Goal: Task Accomplishment & Management: Use online tool/utility

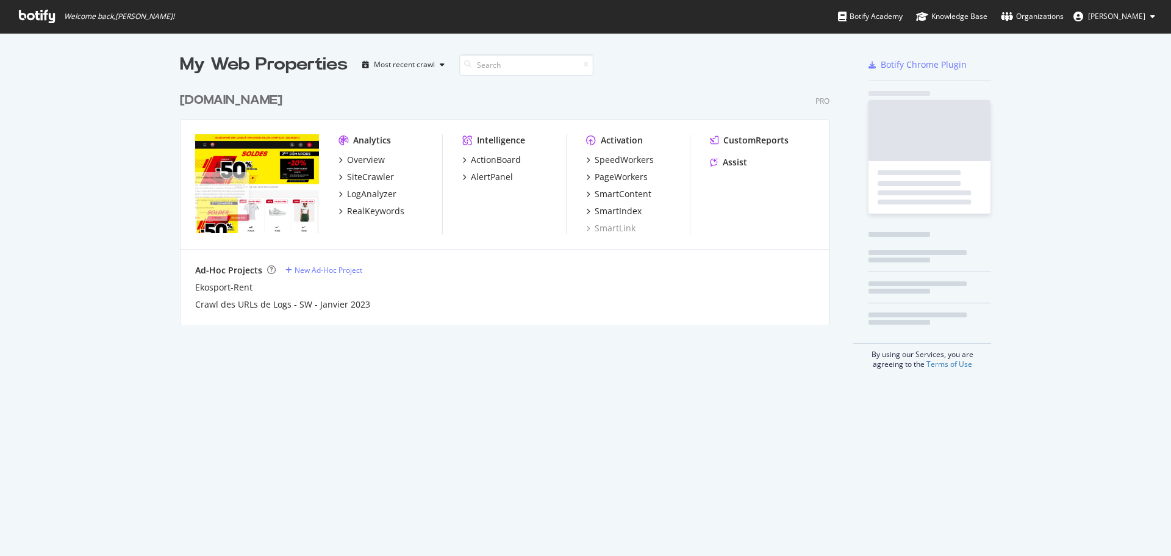
scroll to position [546, 1153]
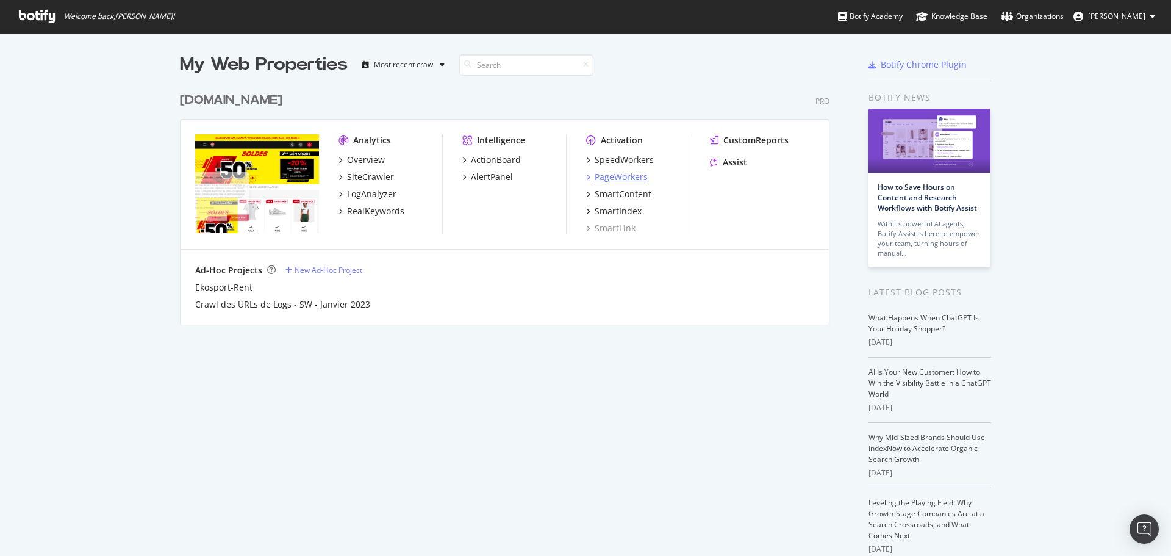
click at [614, 176] on div "PageWorkers" at bounding box center [621, 177] width 53 height 12
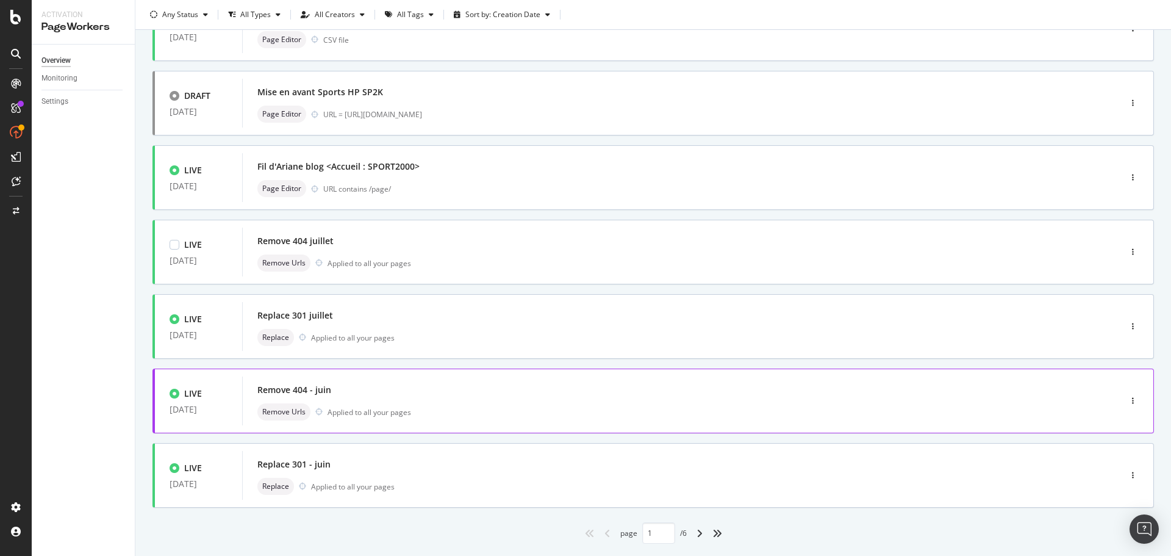
scroll to position [368, 0]
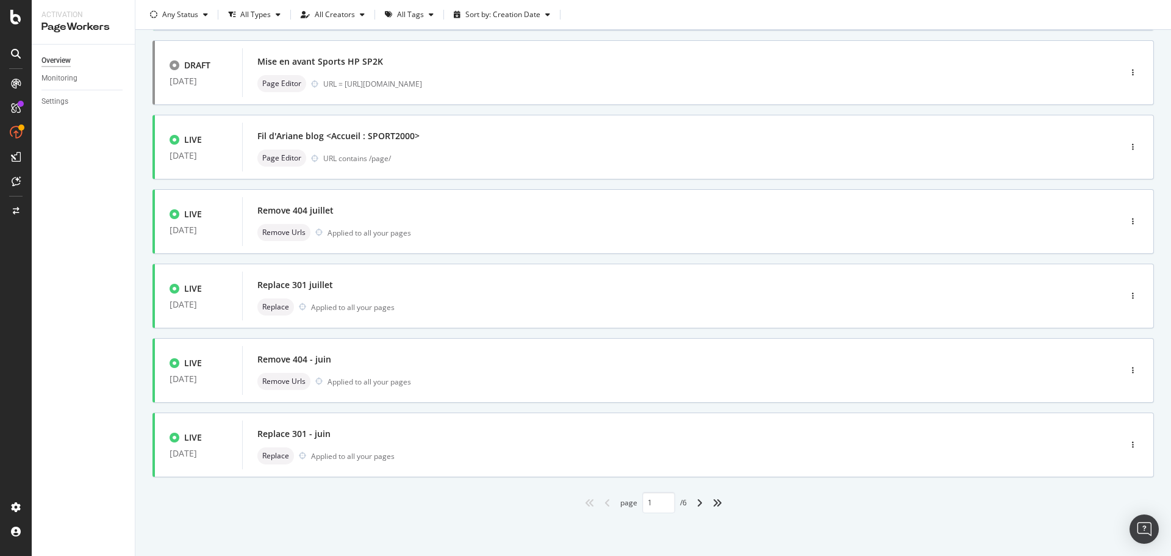
click at [694, 507] on div "angle-right" at bounding box center [700, 503] width 16 height 20
type input "2"
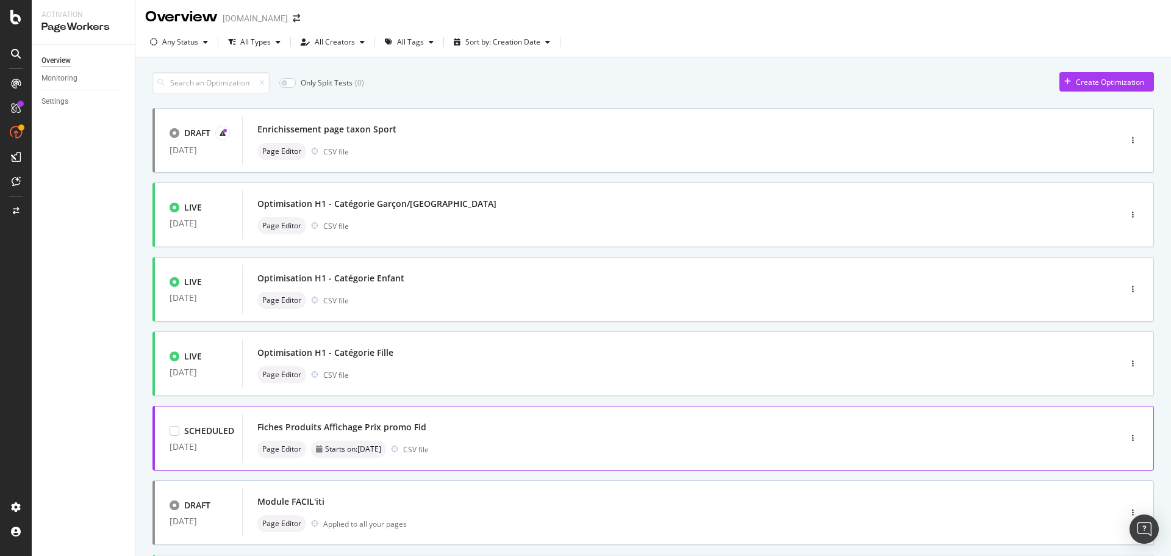
scroll to position [0, 0]
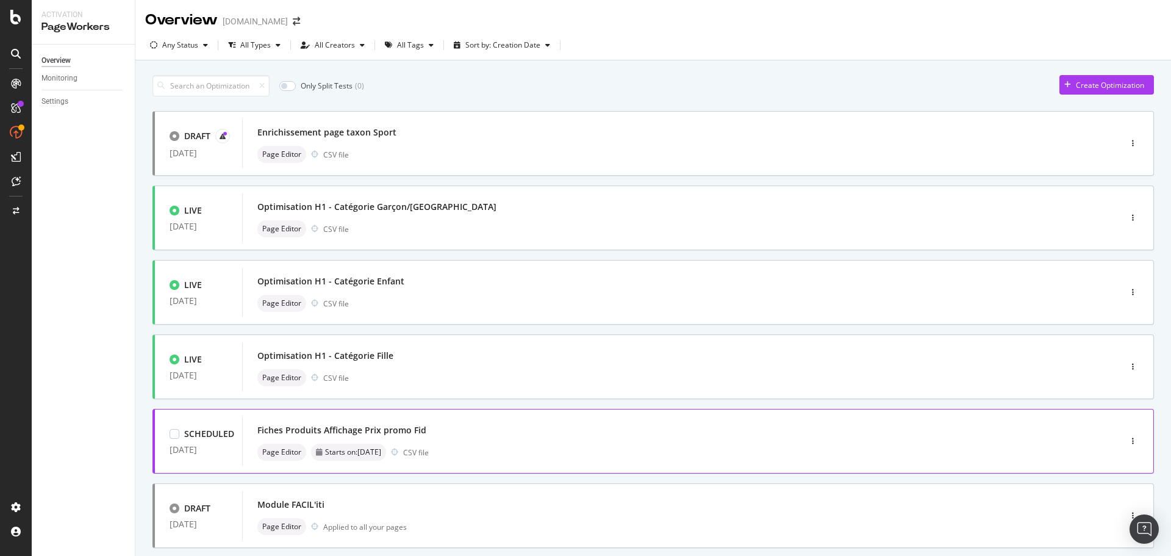
click at [390, 434] on div "Fiches Produits Affichage Prix promo Fid" at bounding box center [341, 430] width 169 height 12
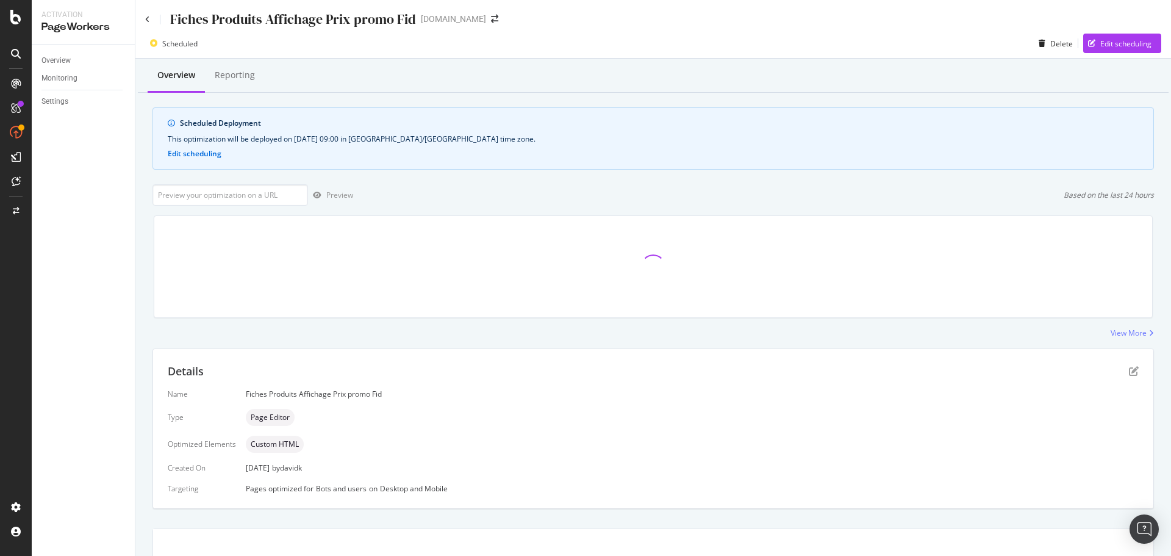
scroll to position [9, 0]
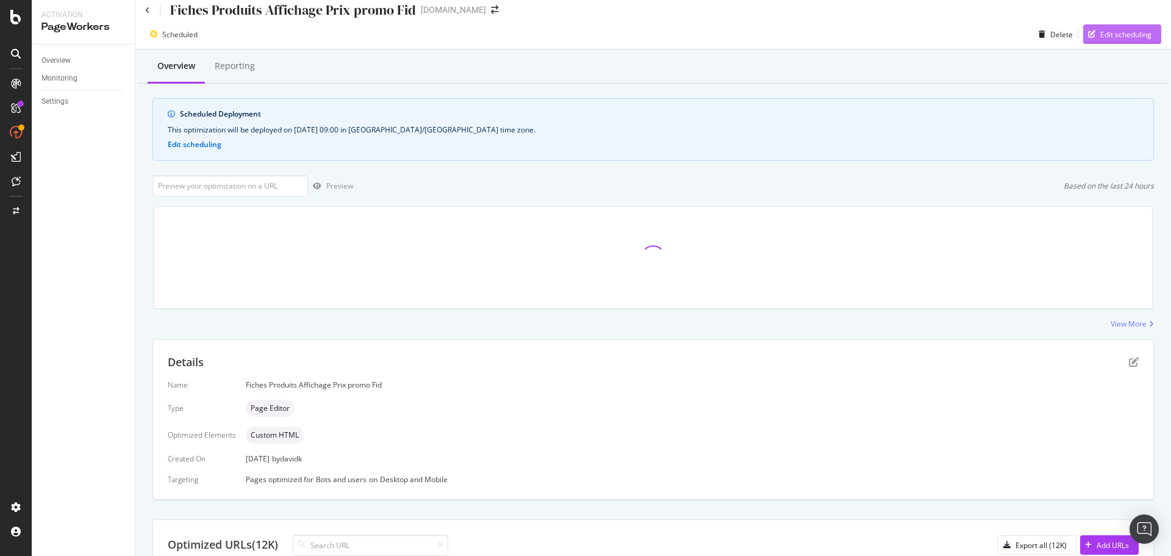
click at [1120, 34] on div "Edit scheduling" at bounding box center [1125, 34] width 51 height 10
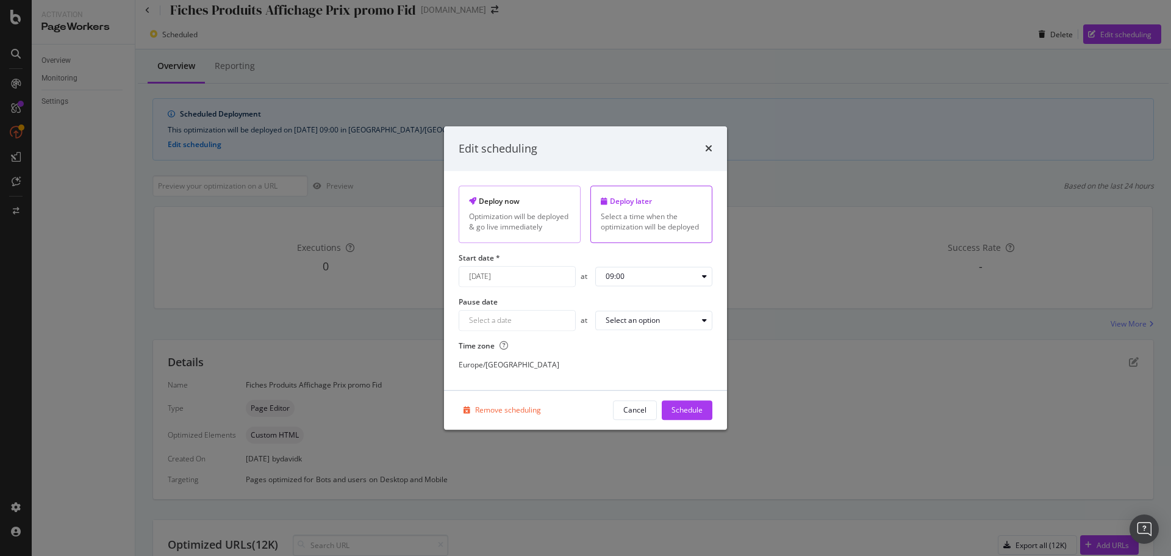
click at [504, 204] on div "Deploy now" at bounding box center [519, 201] width 101 height 10
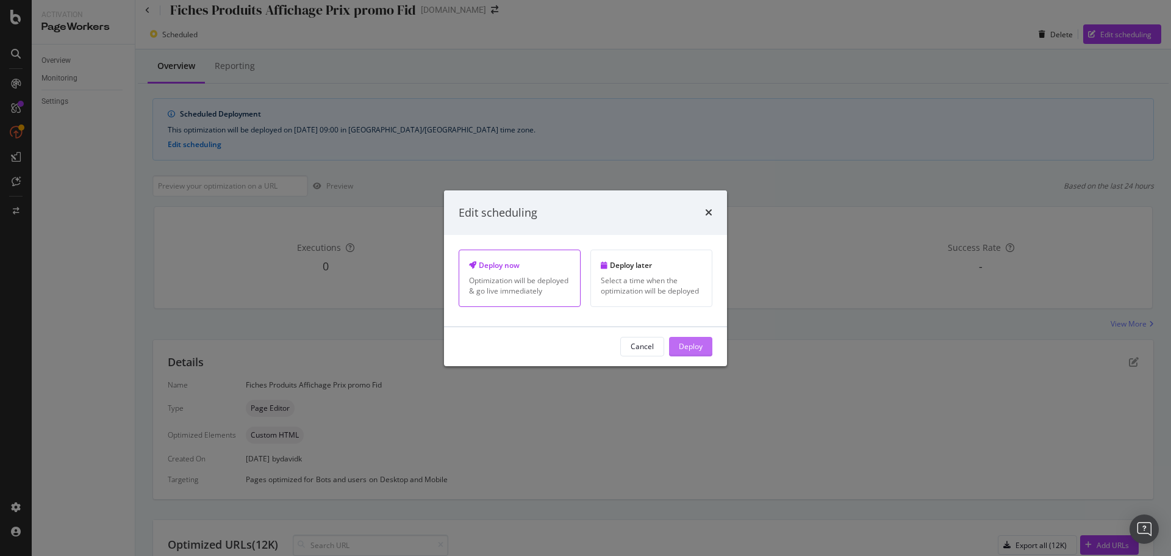
click at [696, 345] on div "Deploy" at bounding box center [691, 346] width 24 height 10
